Goal: Task Accomplishment & Management: Manage account settings

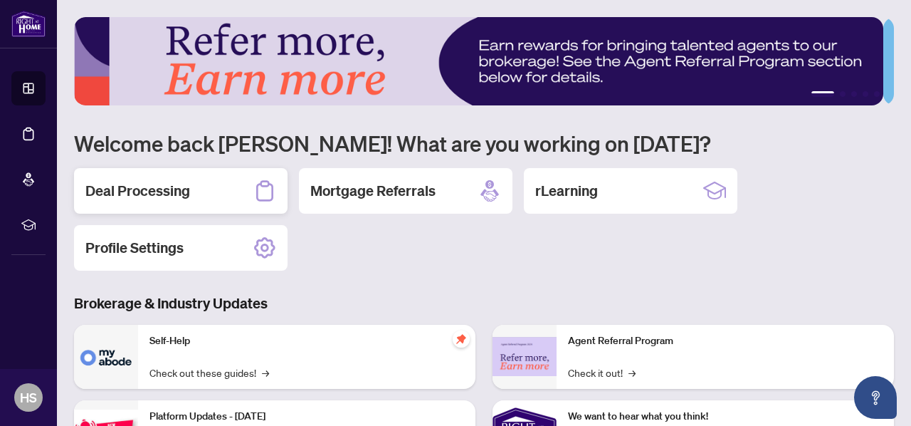
click at [212, 184] on div "Deal Processing" at bounding box center [181, 191] width 214 height 46
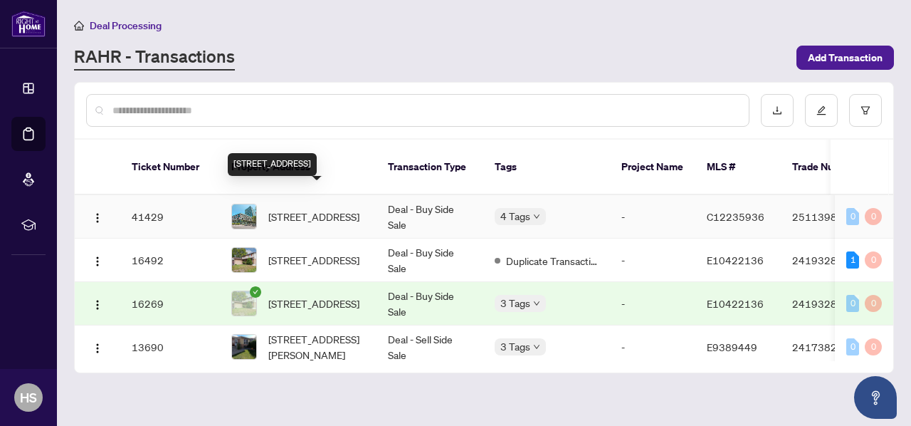
click at [324, 209] on span "[STREET_ADDRESS]" at bounding box center [313, 217] width 91 height 16
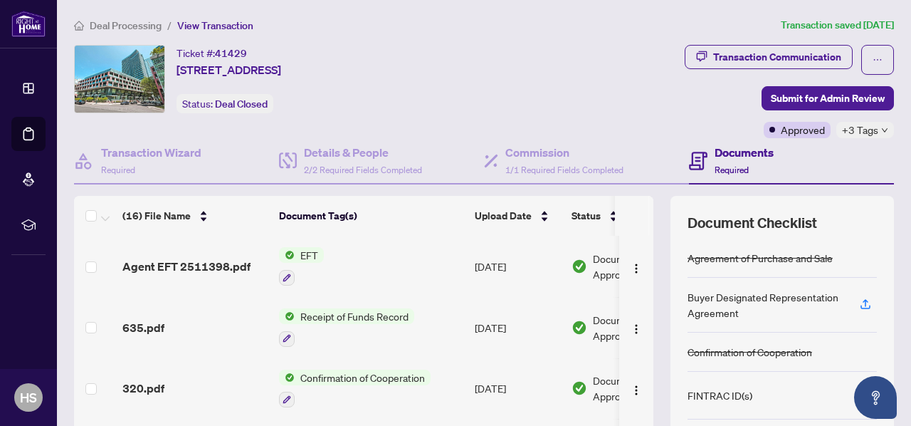
click at [236, 261] on span "Agent EFT 2511398.pdf" at bounding box center [186, 266] width 128 height 17
